Goal: Complete application form

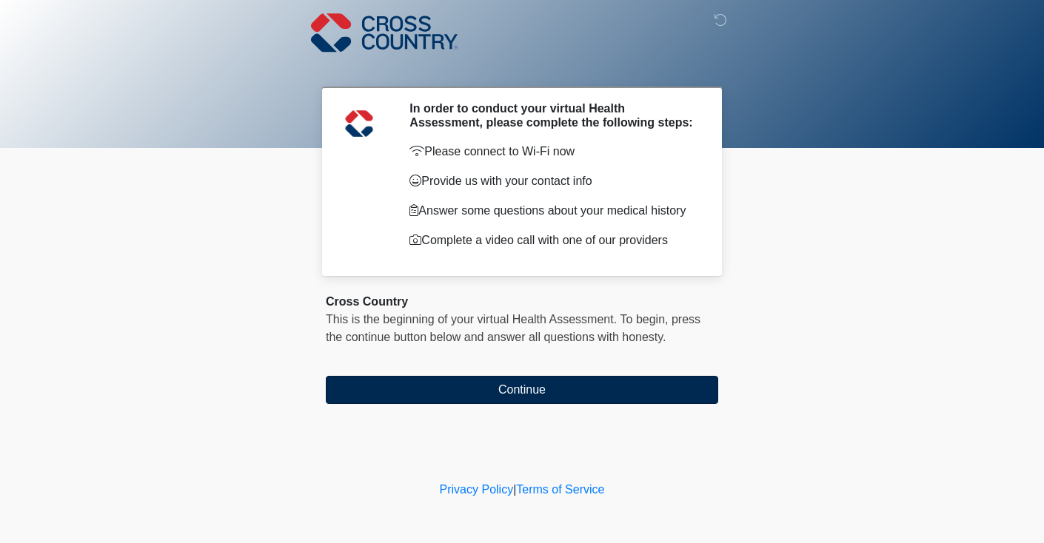
click at [510, 404] on button "Continue" at bounding box center [522, 390] width 392 height 28
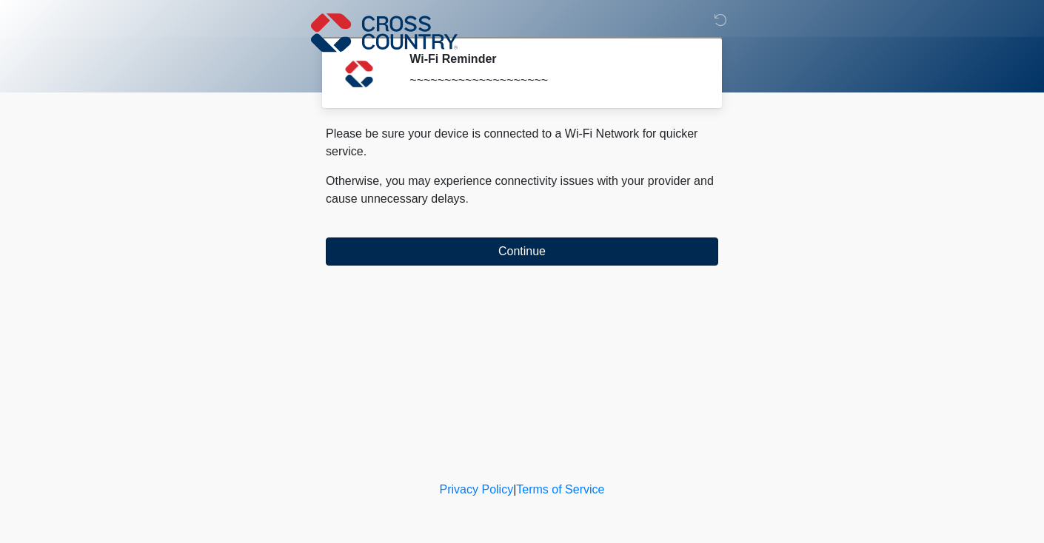
click at [492, 245] on button "Continue" at bounding box center [522, 252] width 392 height 28
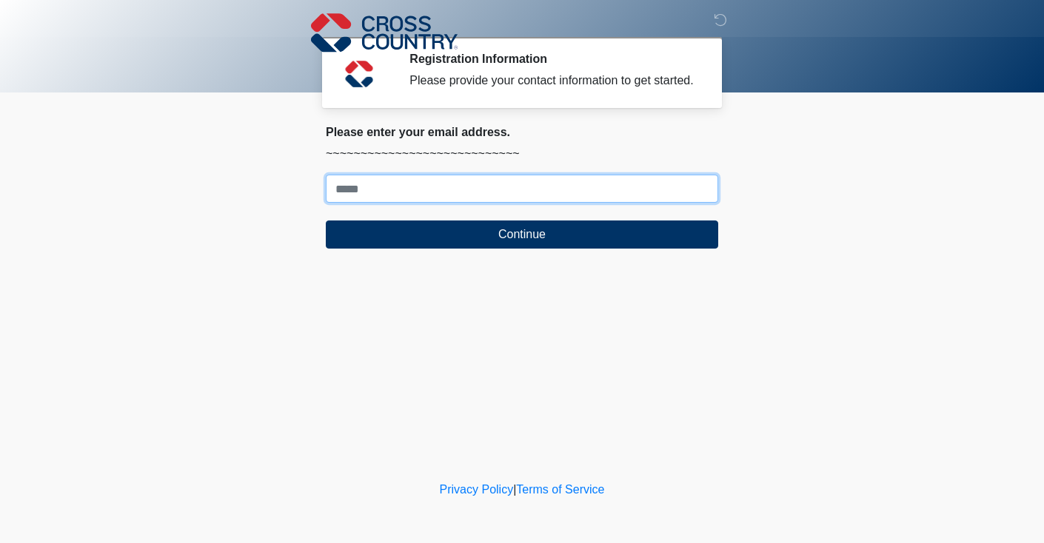
click at [493, 203] on input "Where should we email your response?" at bounding box center [522, 189] width 392 height 28
type input "**********"
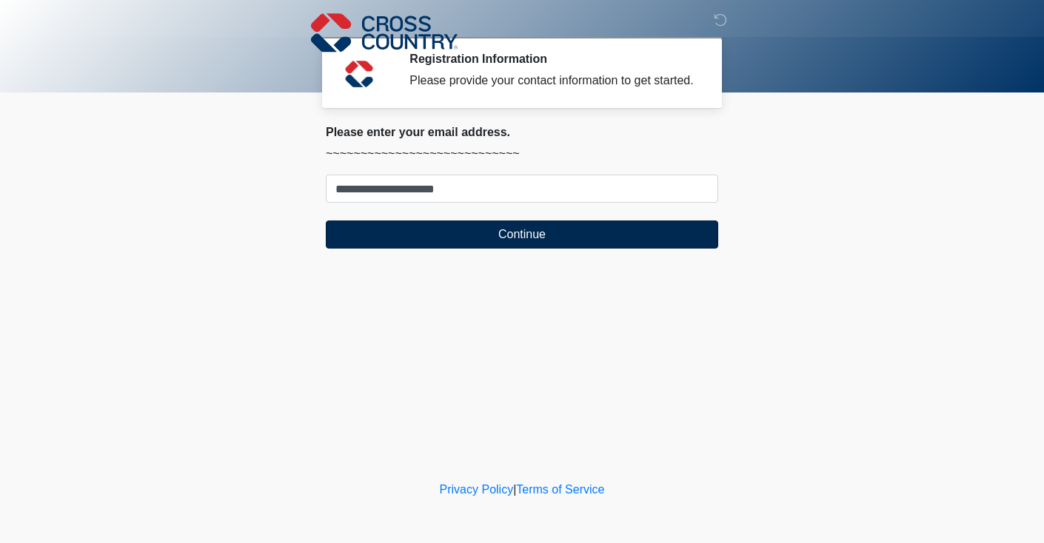
click at [482, 249] on button "Continue" at bounding box center [522, 235] width 392 height 28
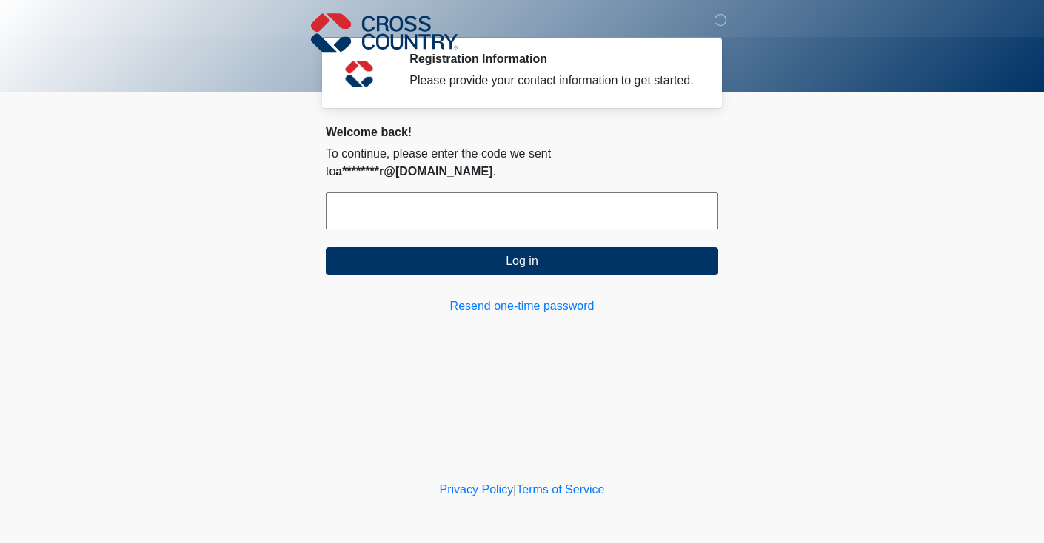
click at [472, 215] on input "text" at bounding box center [522, 211] width 392 height 37
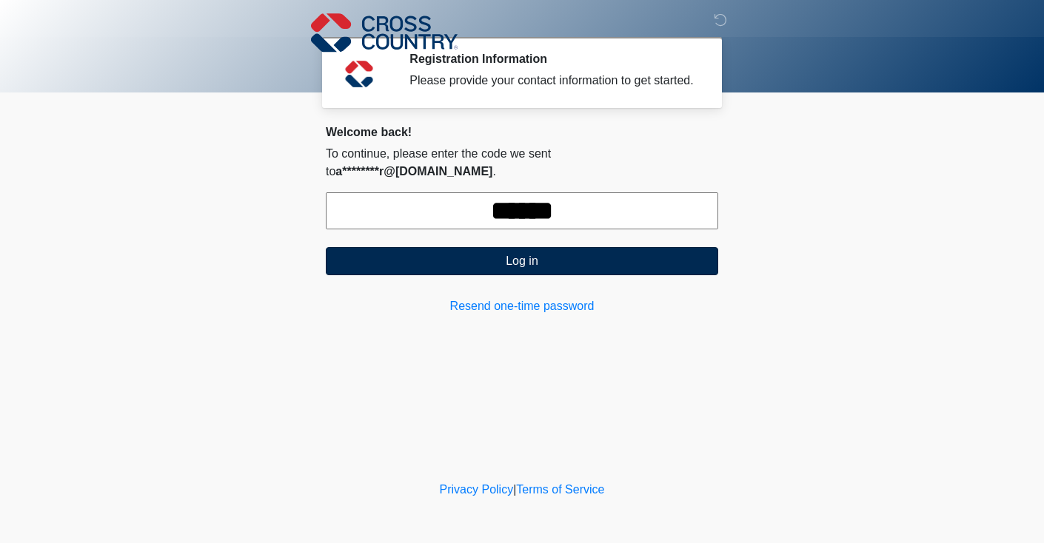
type input "******"
click at [635, 252] on button "Log in" at bounding box center [522, 261] width 392 height 28
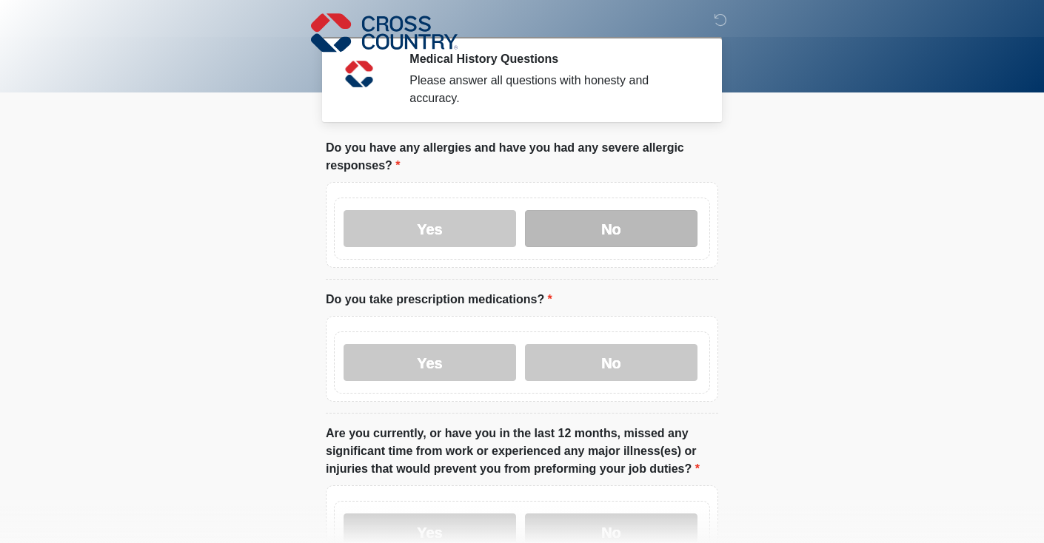
click at [595, 226] on label "No" at bounding box center [611, 228] width 173 height 37
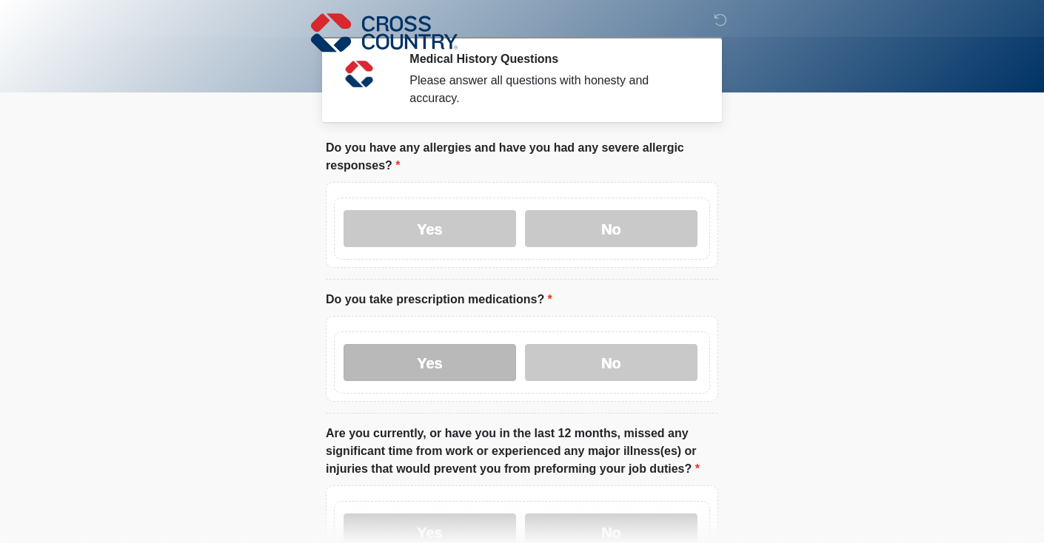
click at [469, 365] on label "Yes" at bounding box center [430, 362] width 173 height 37
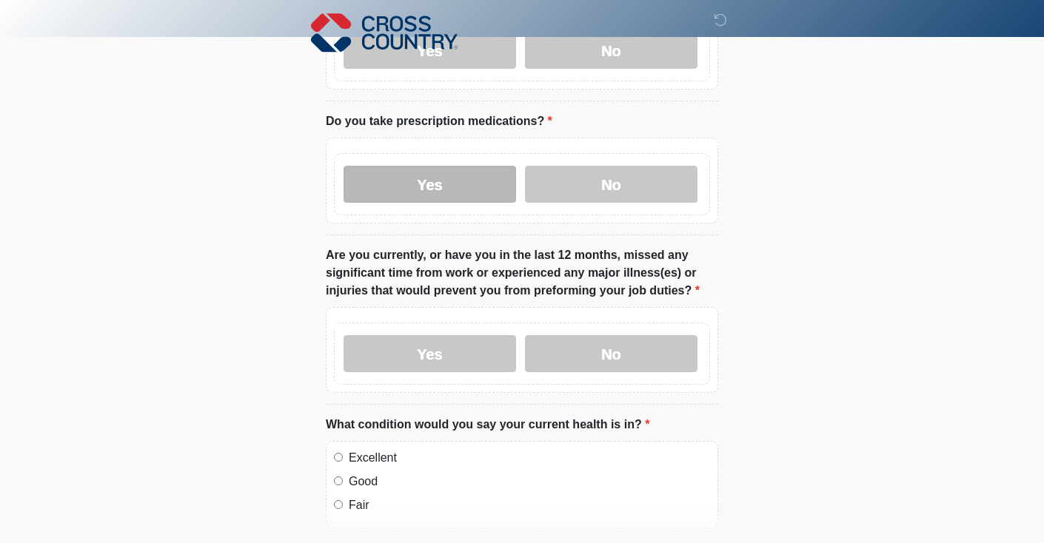
scroll to position [195, 0]
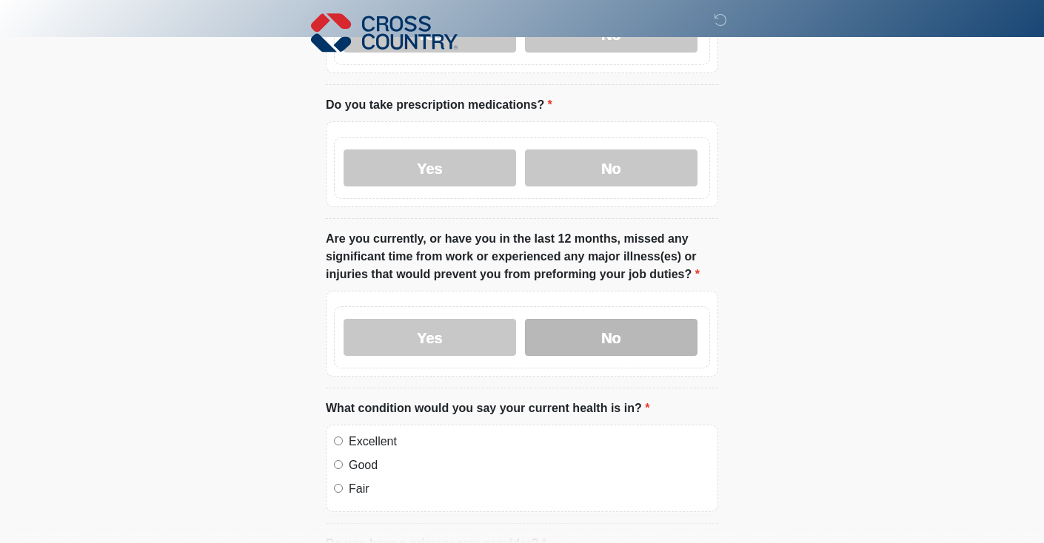
click at [578, 341] on label "No" at bounding box center [611, 337] width 173 height 37
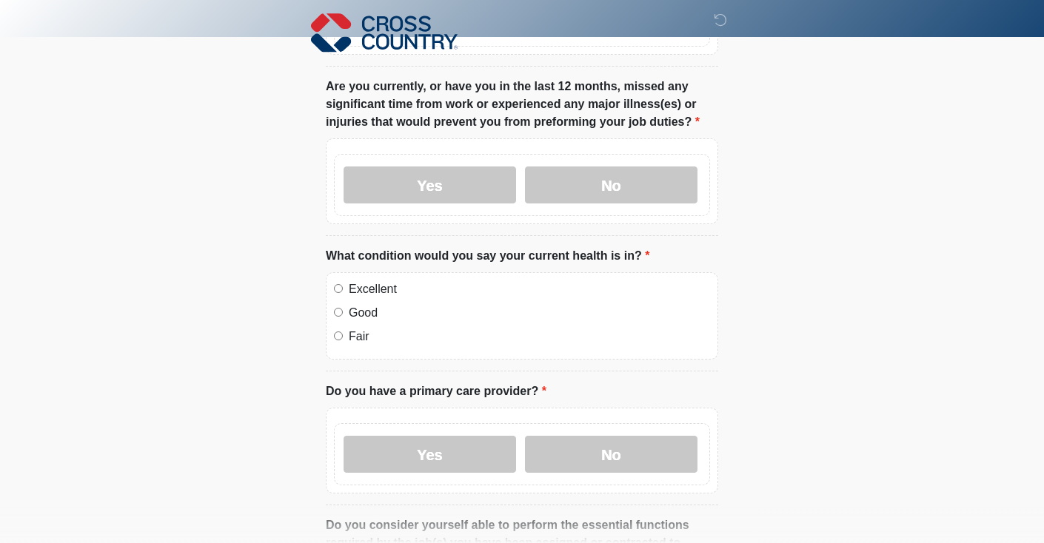
scroll to position [347, 0]
click at [404, 310] on label "Good" at bounding box center [529, 313] width 361 height 18
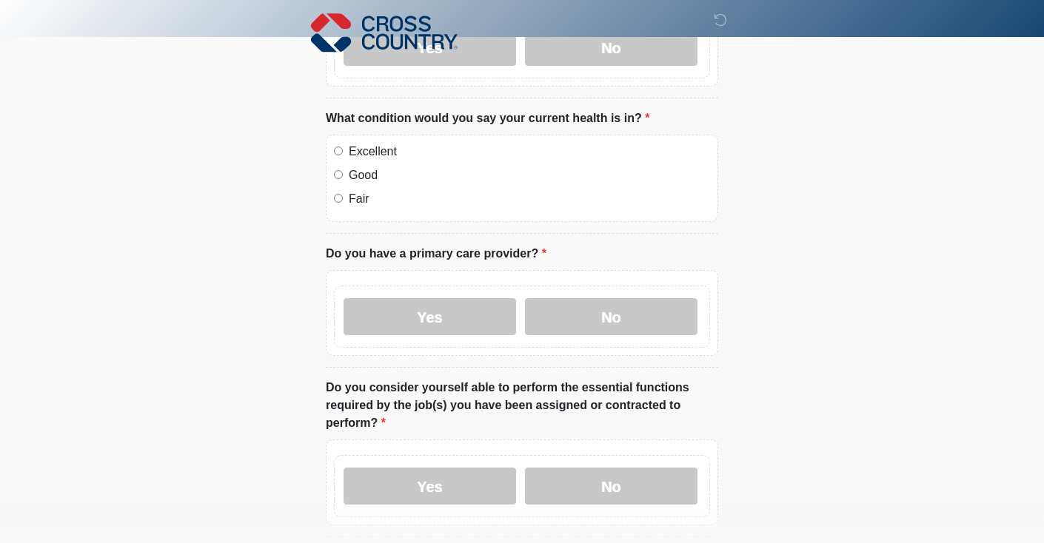
scroll to position [487, 0]
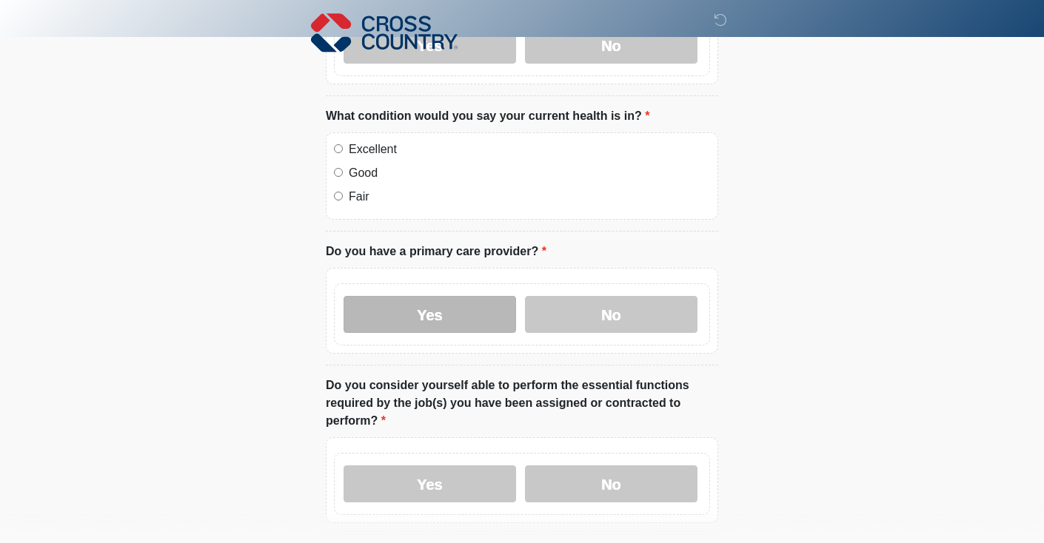
click at [471, 310] on label "Yes" at bounding box center [430, 314] width 173 height 37
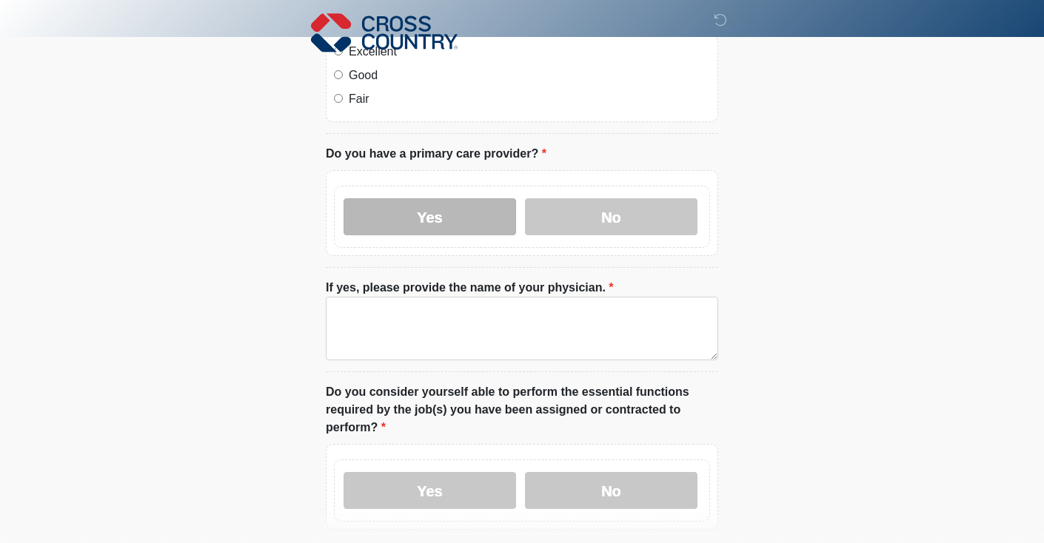
scroll to position [588, 0]
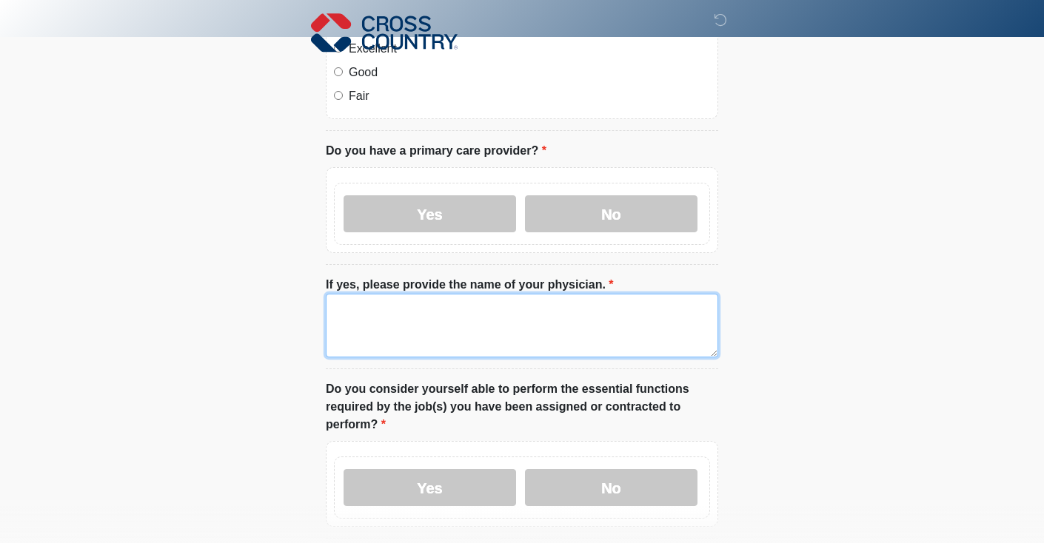
click at [471, 310] on textarea "If yes, please provide the name of your physician." at bounding box center [522, 326] width 392 height 64
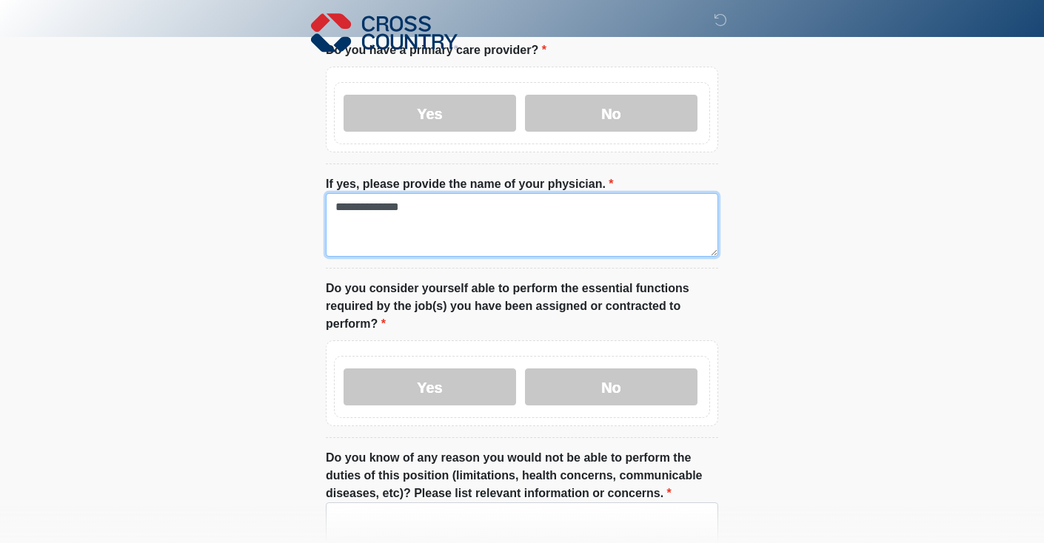
scroll to position [695, 0]
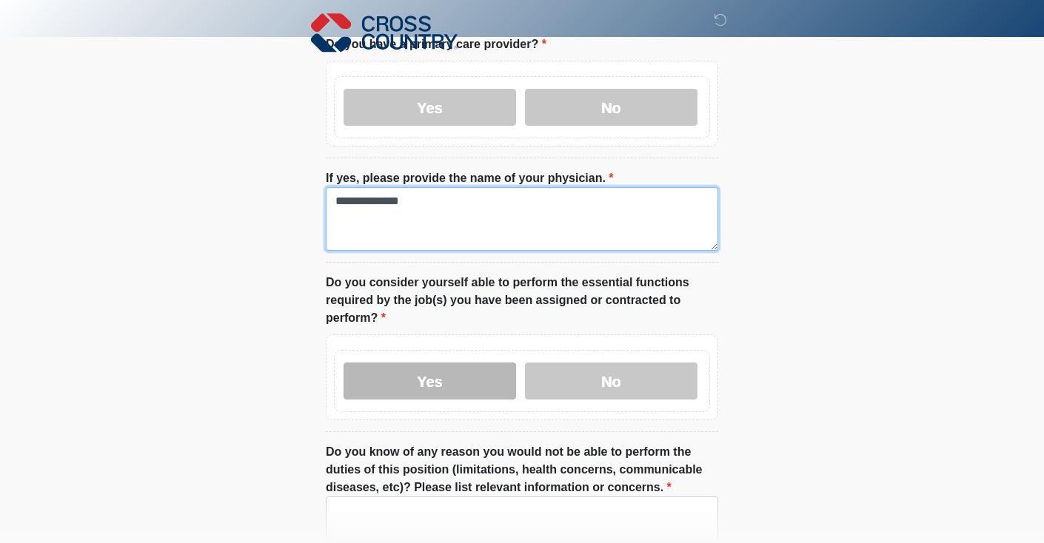
type textarea "**********"
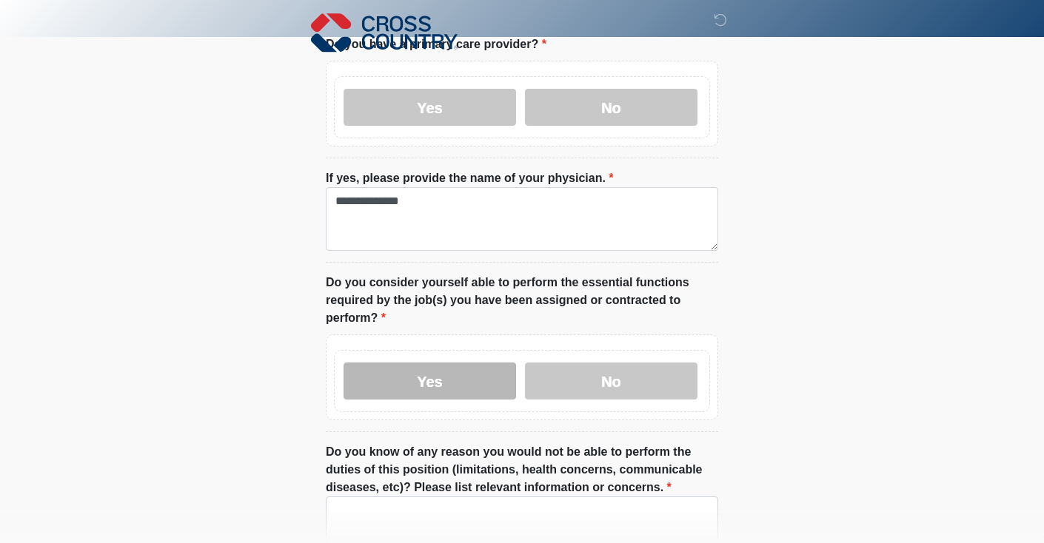
click at [460, 380] on label "Yes" at bounding box center [430, 381] width 173 height 37
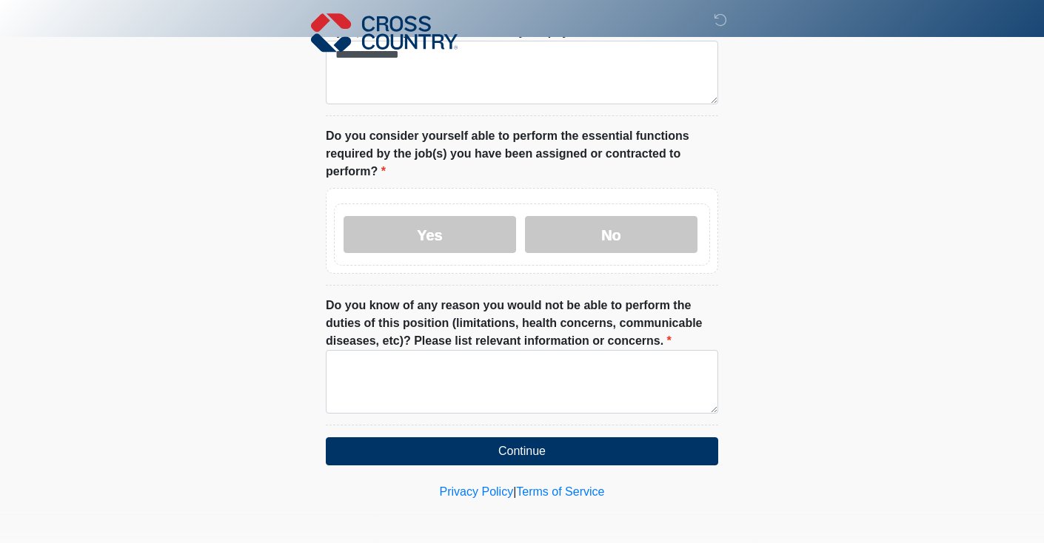
scroll to position [840, 0]
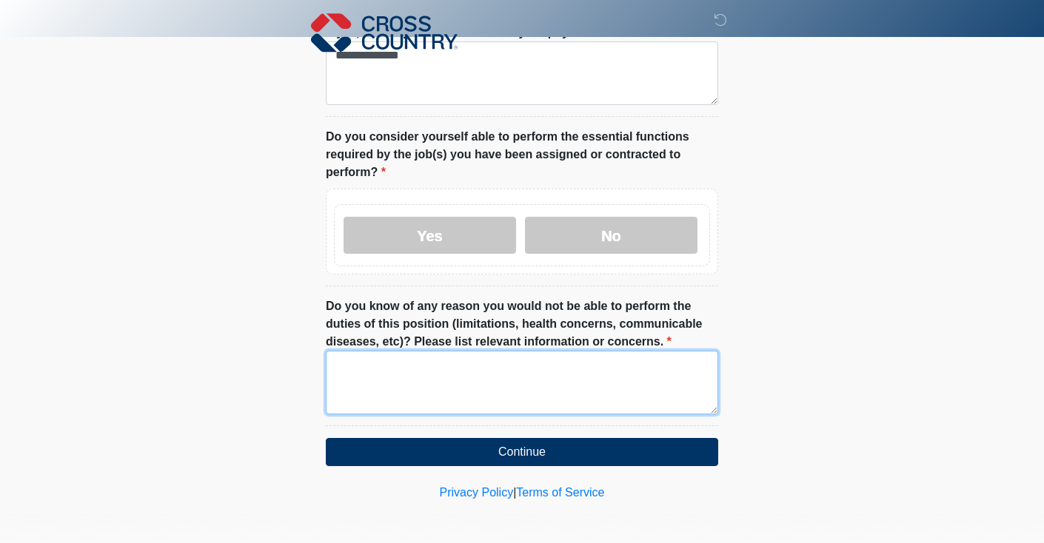
click at [460, 380] on textarea "Do you know of any reason you would not be able to perform the duties of this p…" at bounding box center [522, 383] width 392 height 64
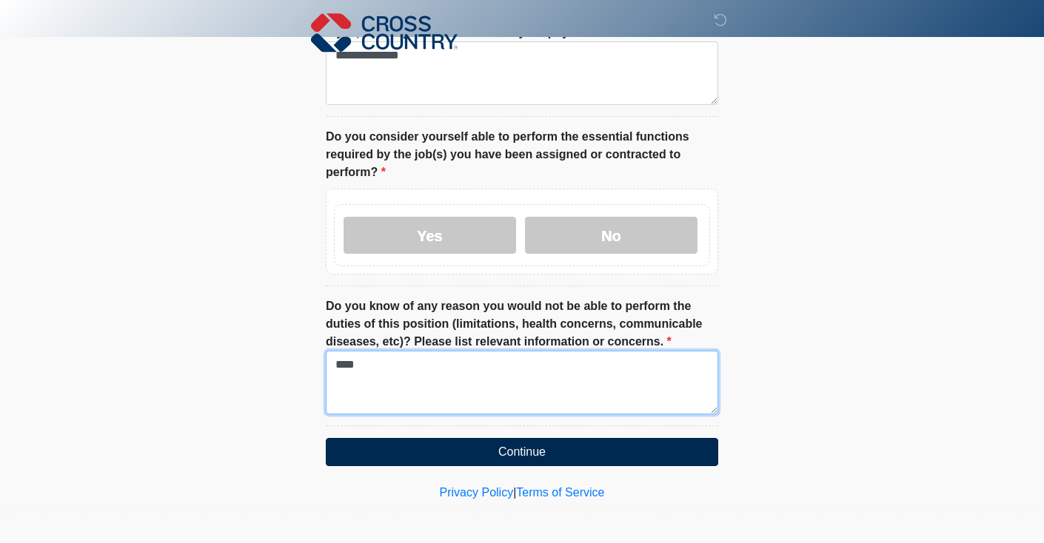
type textarea "****"
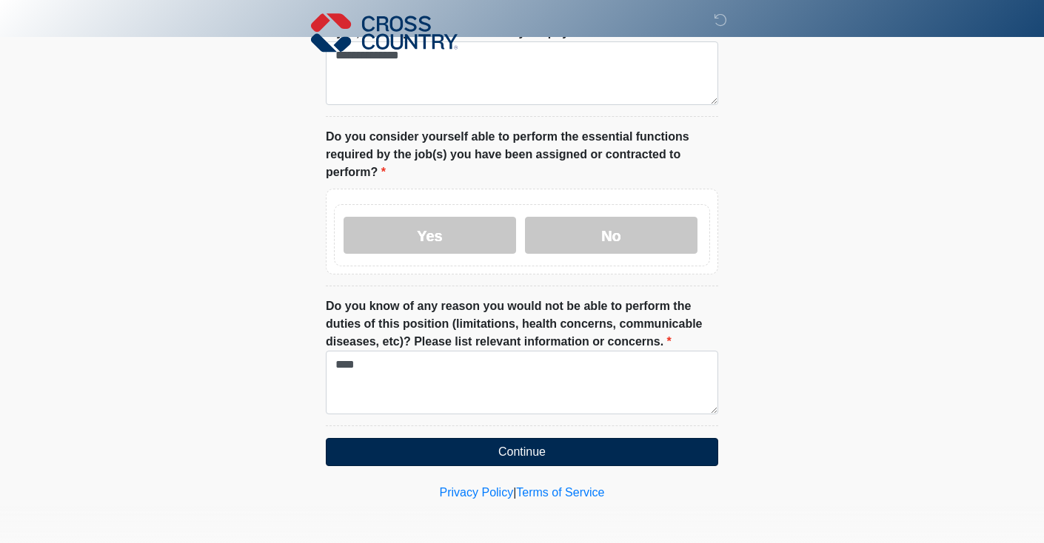
click at [513, 463] on button "Continue" at bounding box center [522, 452] width 392 height 28
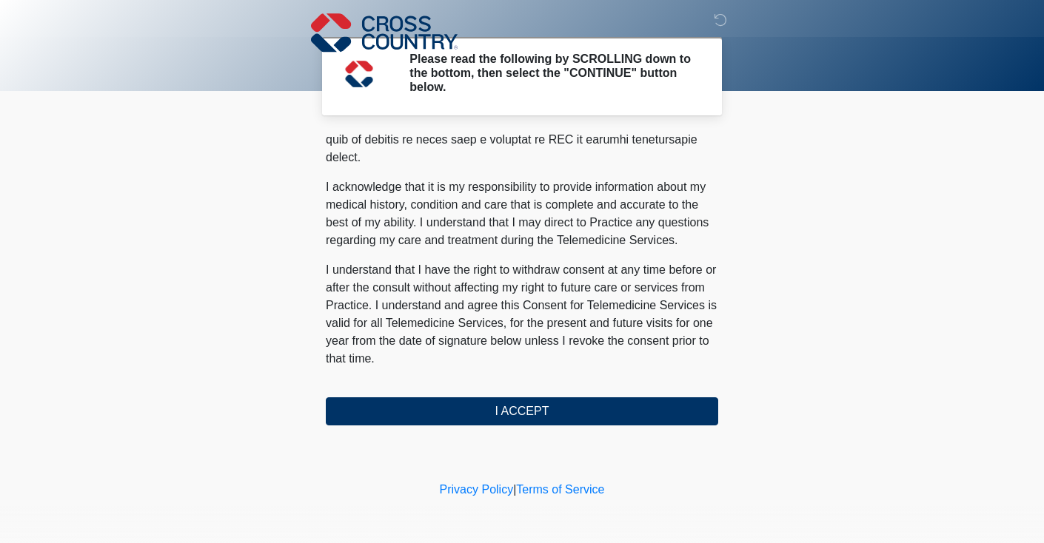
scroll to position [0, 0]
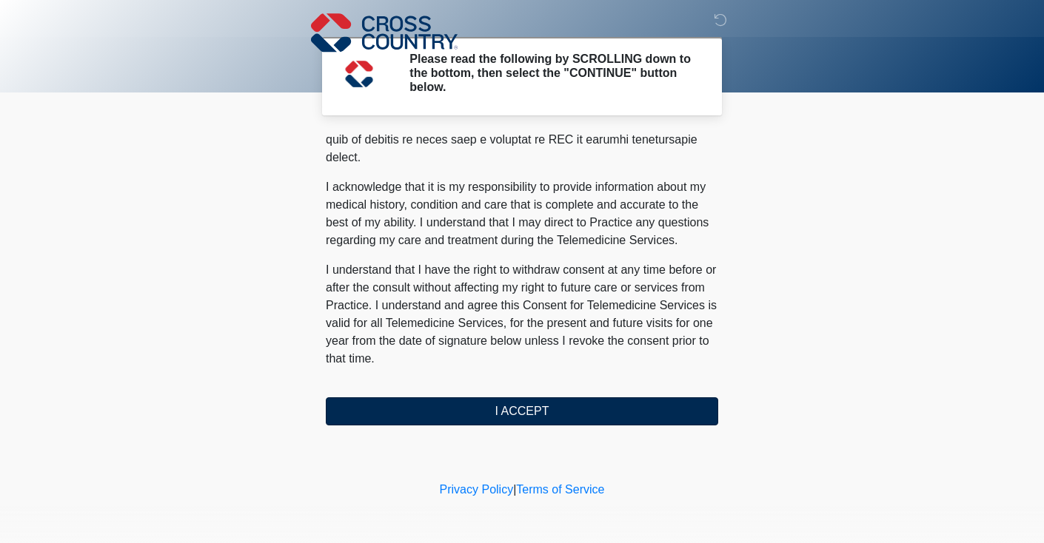
click at [459, 400] on button "I ACCEPT" at bounding box center [522, 412] width 392 height 28
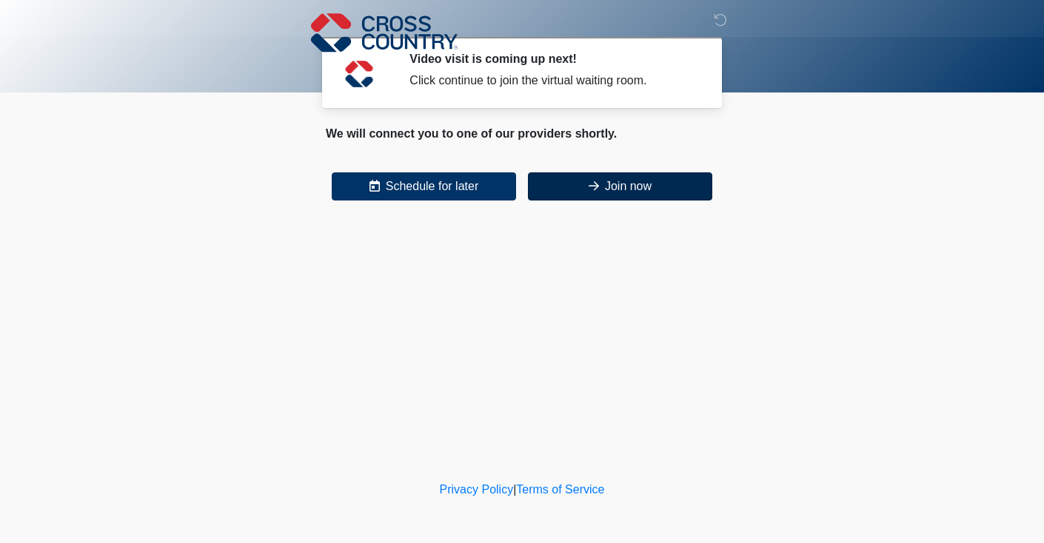
click at [589, 184] on icon at bounding box center [594, 186] width 10 height 12
